Goal: Find specific page/section: Find specific page/section

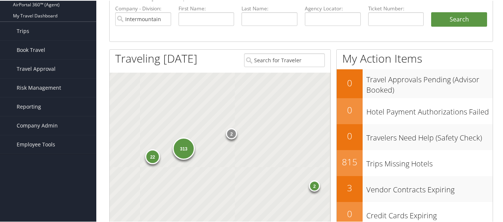
scroll to position [111, 0]
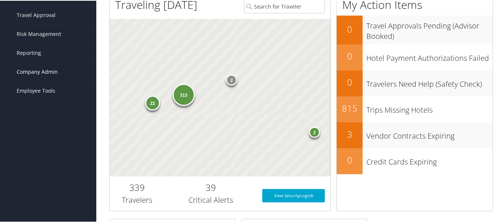
click at [54, 68] on span "Company Admin" at bounding box center [37, 71] width 41 height 19
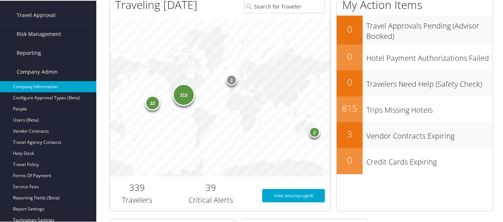
click at [36, 86] on link "Company Information" at bounding box center [48, 85] width 96 height 11
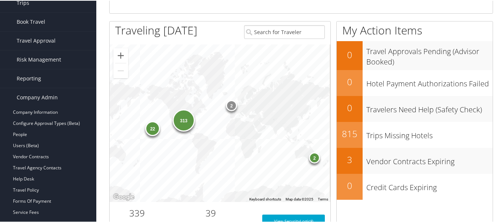
scroll to position [74, 0]
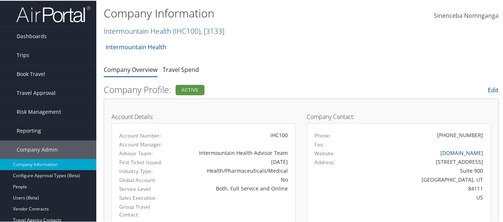
click at [155, 31] on link "Intermountain Health ( IHC100 ) , [ 3133 ]" at bounding box center [164, 30] width 121 height 10
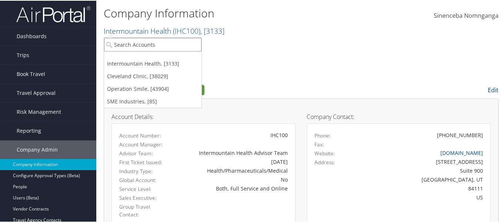
click at [144, 46] on input "search" at bounding box center [152, 44] width 97 height 14
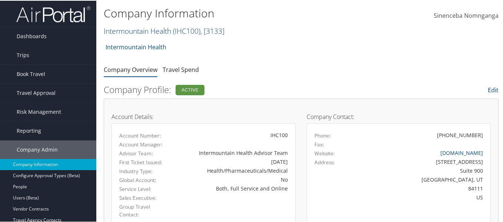
click at [158, 26] on link "Intermountain Health ( IHC100 ) , [ 3133 ]" at bounding box center [164, 30] width 121 height 10
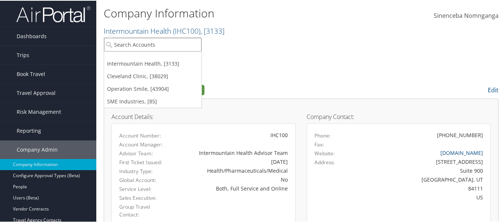
click at [146, 43] on input "search" at bounding box center [152, 44] width 97 height 14
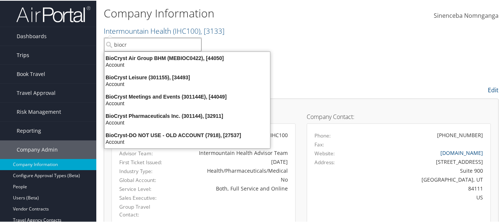
type input "biocr"
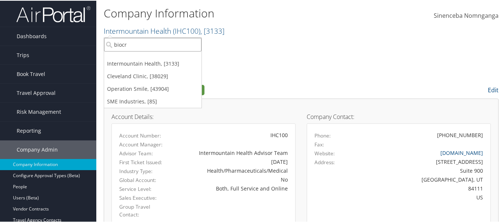
click at [137, 43] on input "biocr" at bounding box center [152, 44] width 97 height 14
type input "bio"
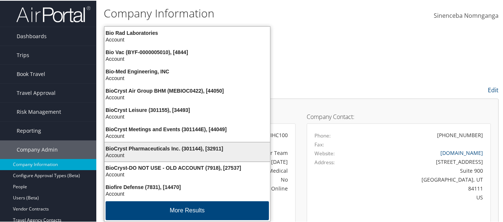
click at [174, 156] on div "Account" at bounding box center [187, 154] width 174 height 7
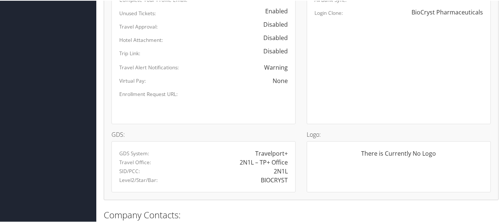
scroll to position [519, 0]
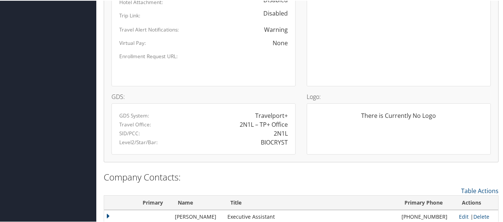
drag, startPoint x: 275, startPoint y: 133, endPoint x: 269, endPoint y: 133, distance: 5.2
click at [269, 133] on div "2N1L" at bounding box center [249, 132] width 90 height 9
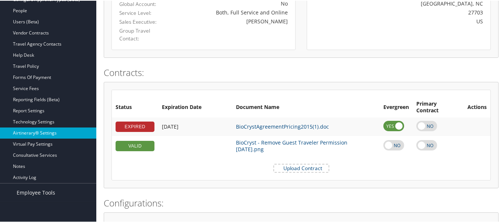
scroll to position [165, 0]
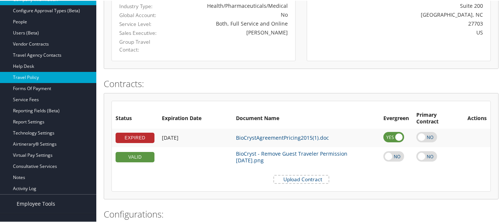
click at [50, 74] on link "Travel Policy" at bounding box center [48, 76] width 96 height 11
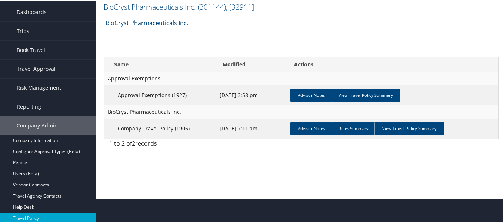
scroll to position [74, 0]
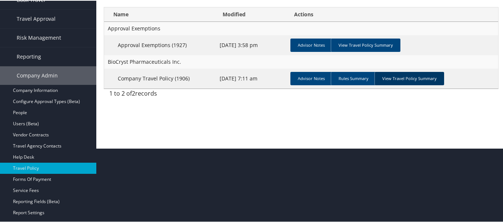
click at [396, 78] on link "View Travel Policy Summary" at bounding box center [410, 77] width 70 height 13
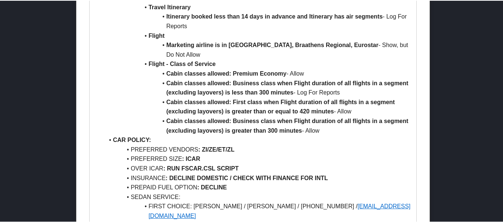
scroll to position [370, 0]
